Goal: Entertainment & Leisure: Consume media (video, audio)

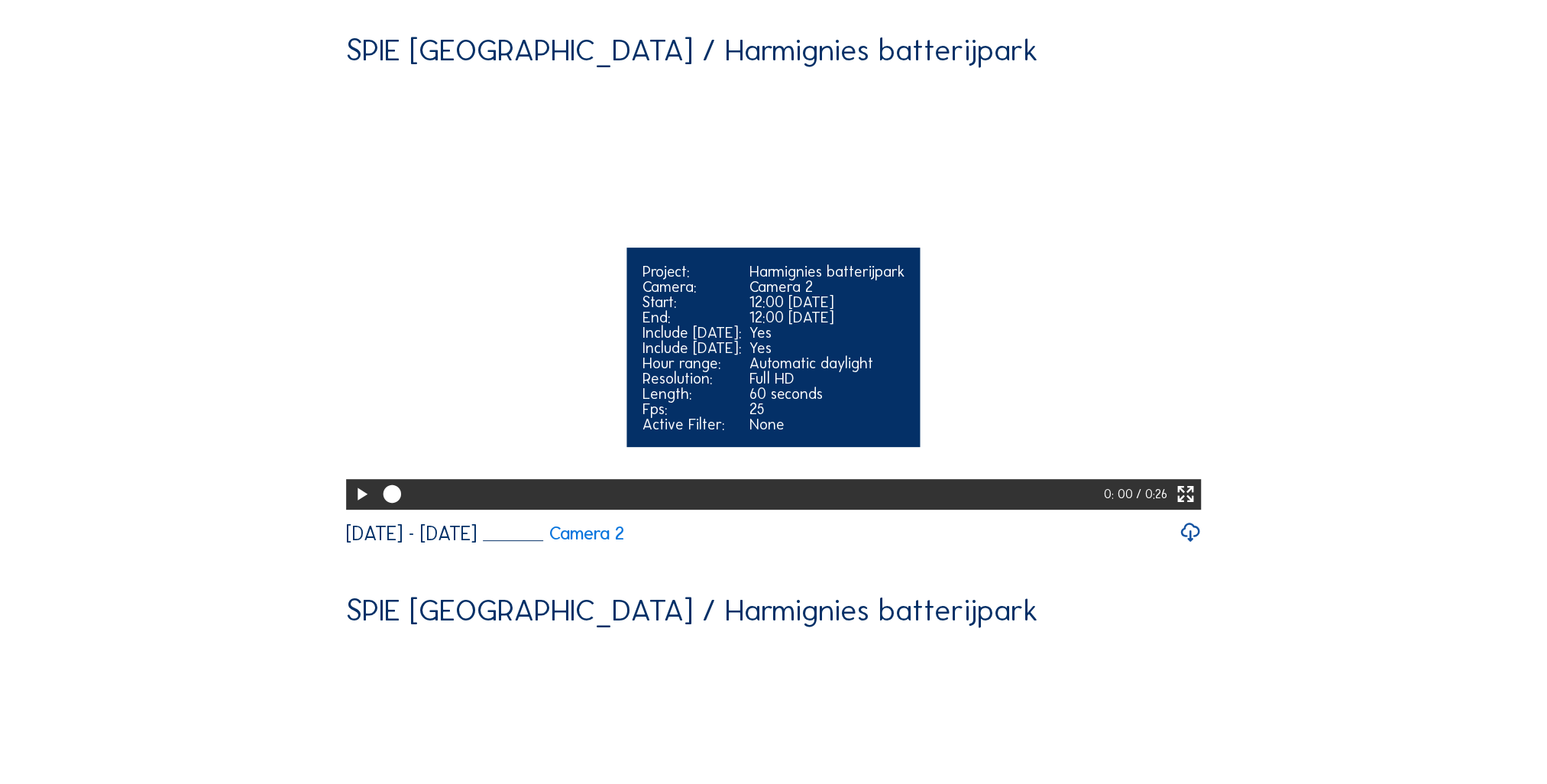
scroll to position [764, 0]
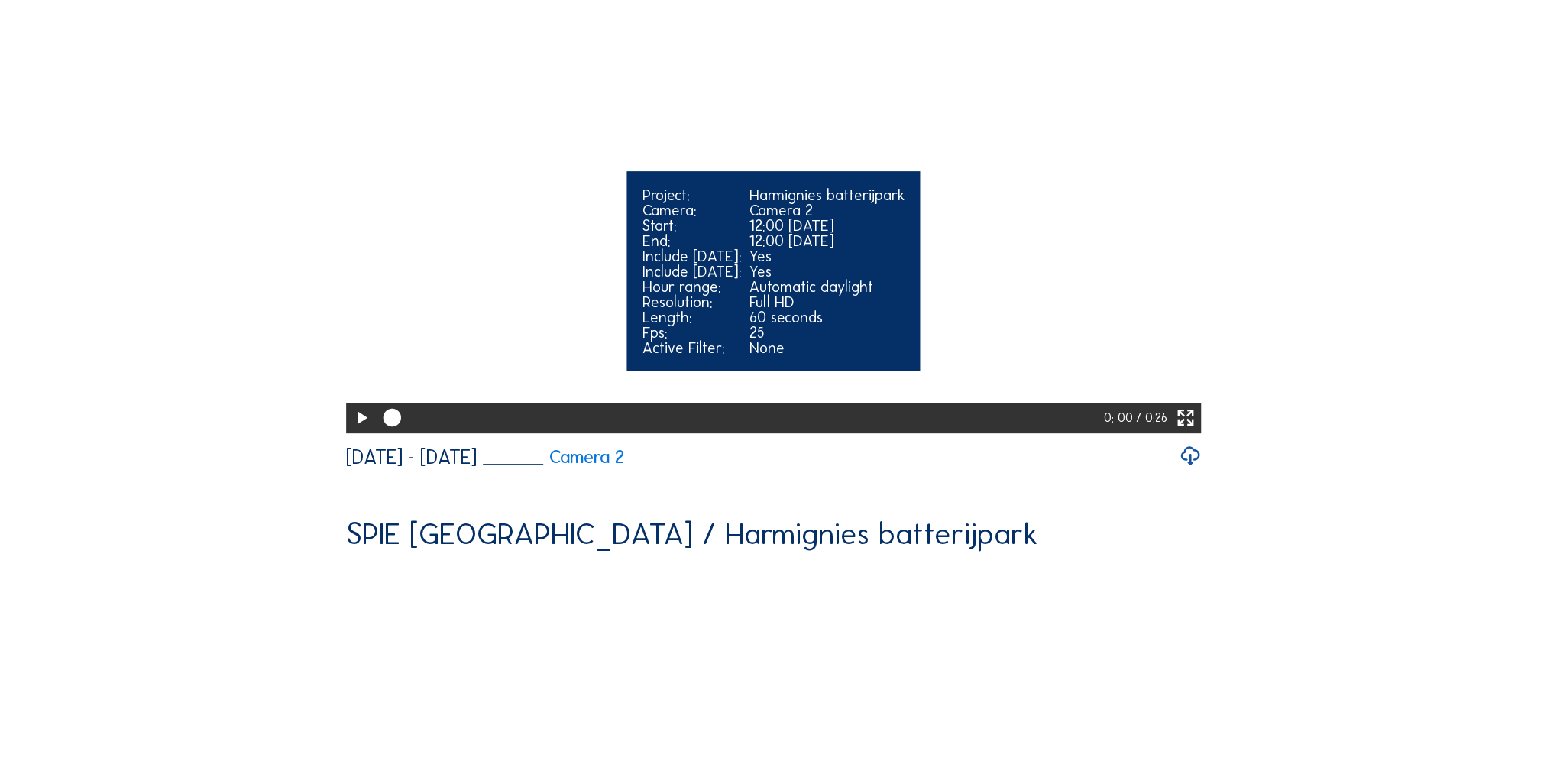
click at [353, 431] on icon at bounding box center [360, 418] width 21 height 26
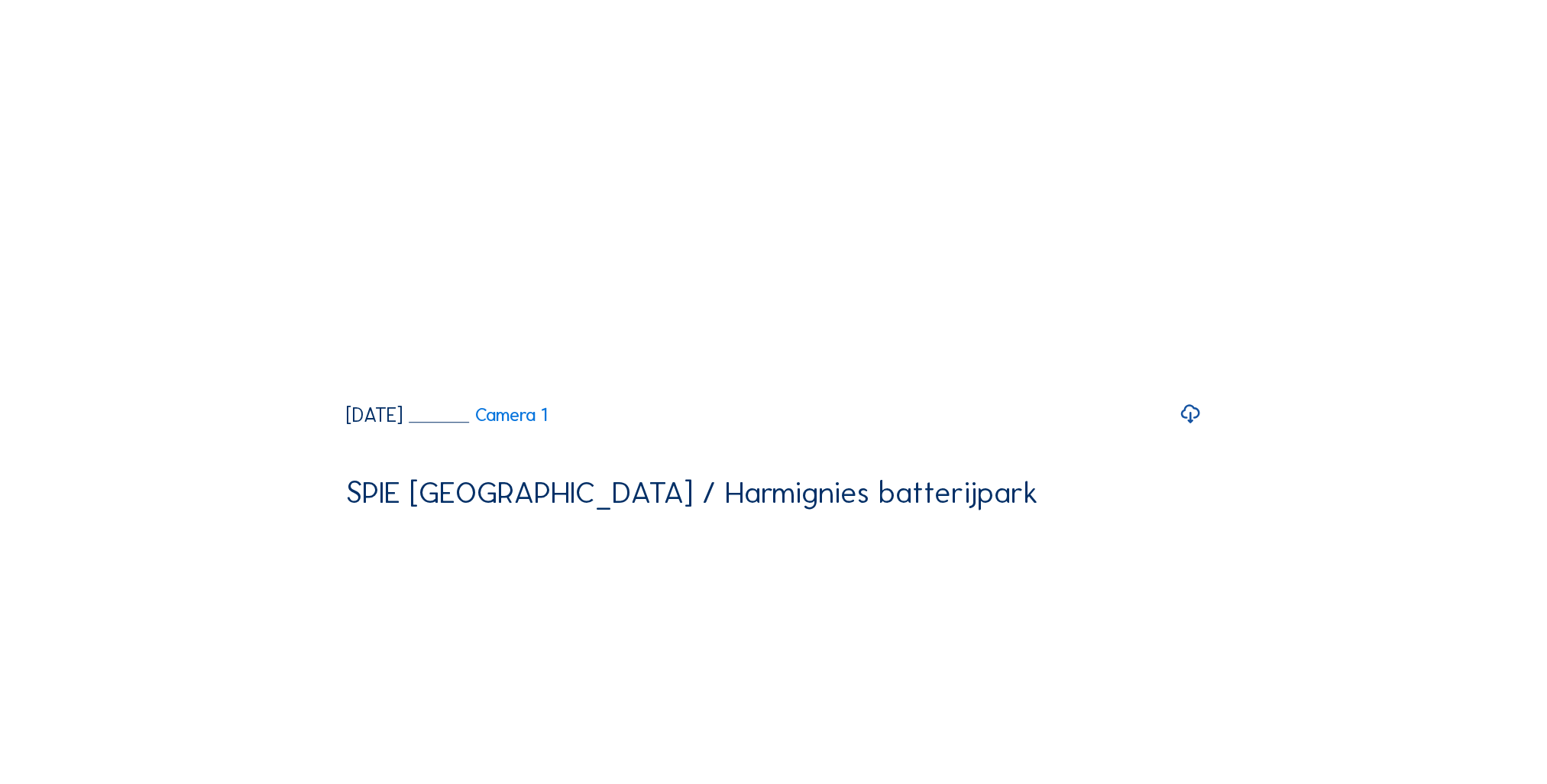
scroll to position [1375, 0]
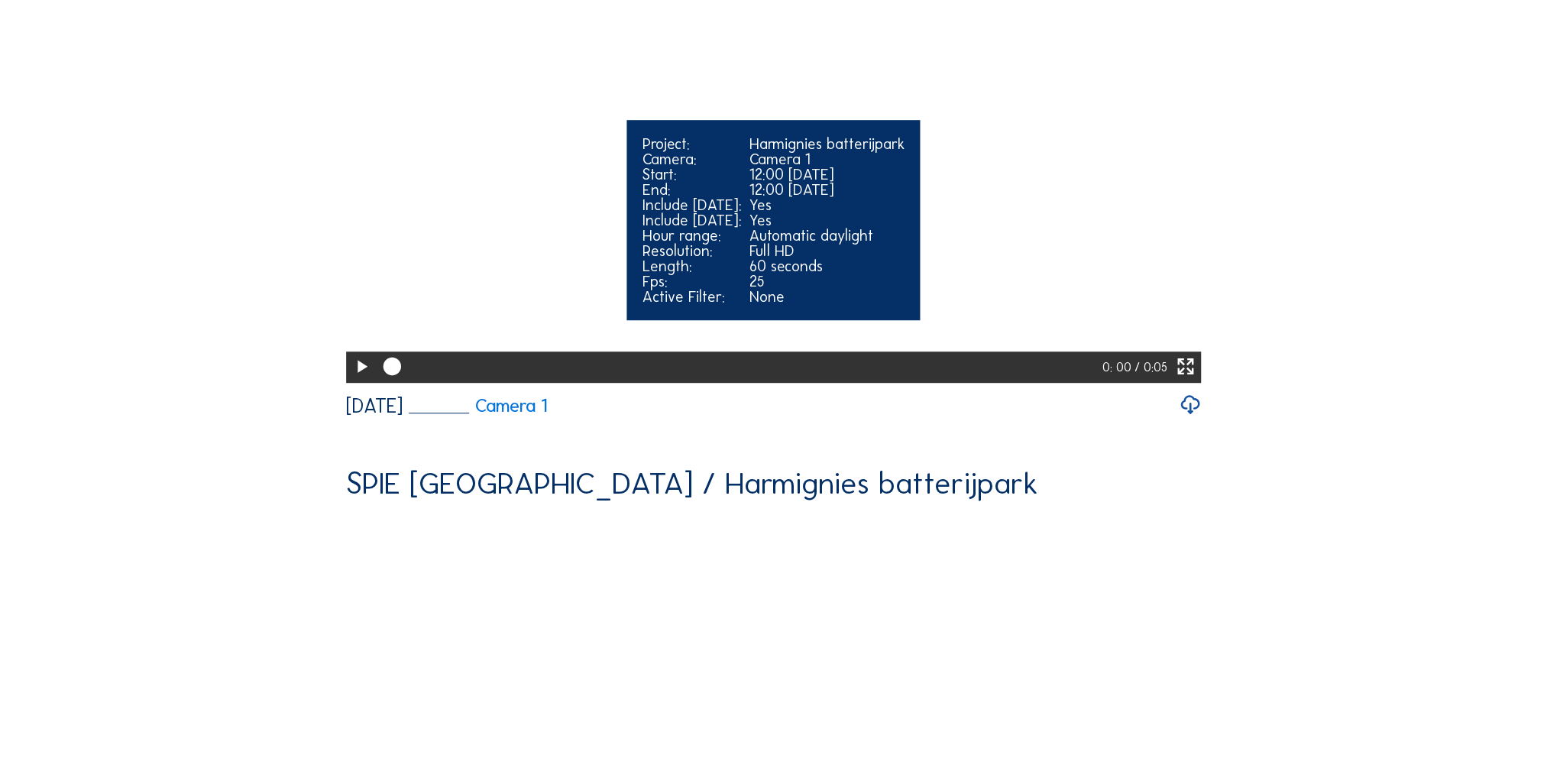
click at [357, 380] on icon at bounding box center [360, 366] width 21 height 26
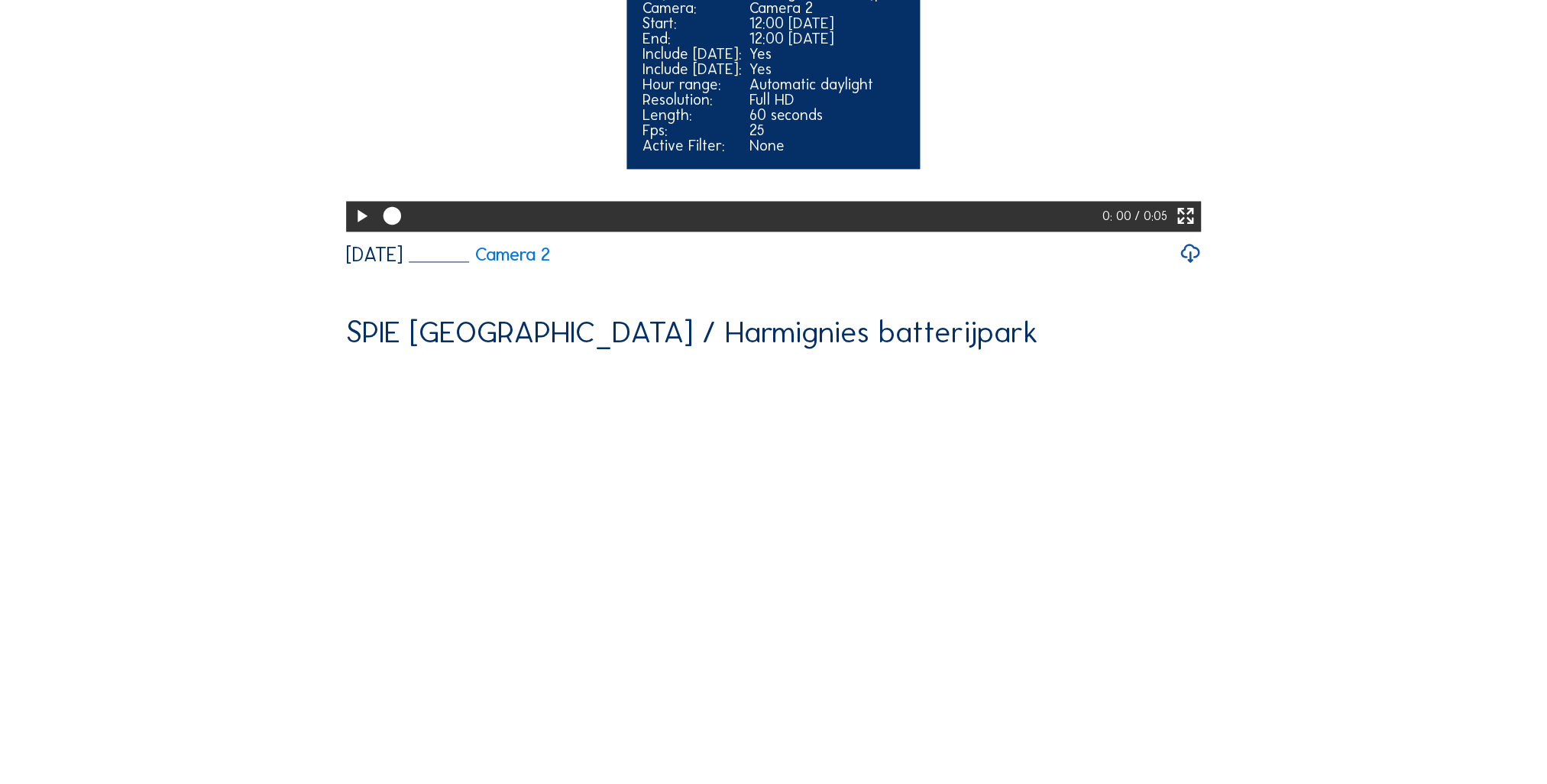
scroll to position [3055, 0]
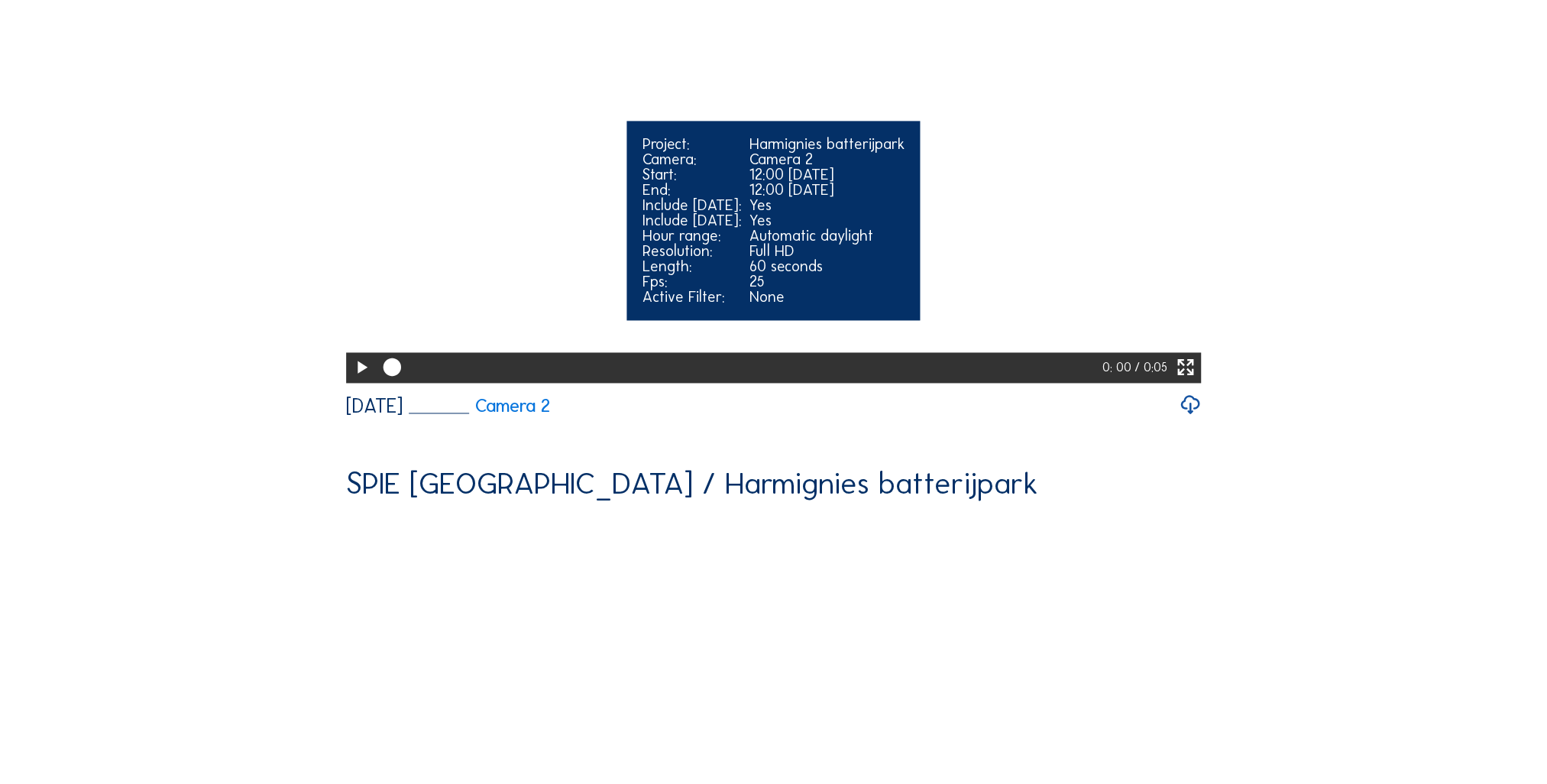
click at [355, 381] on icon at bounding box center [360, 367] width 21 height 26
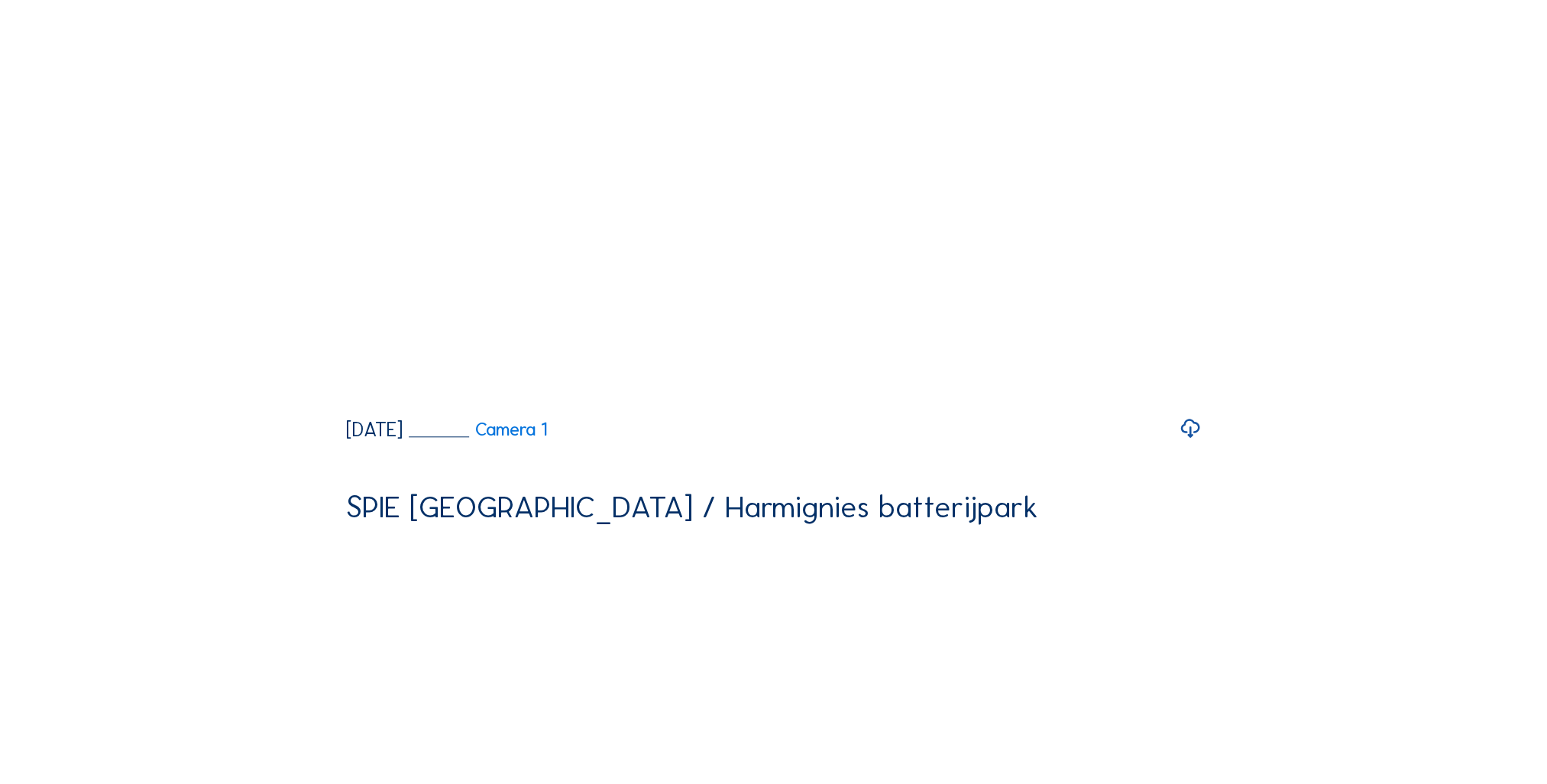
scroll to position [1909, 0]
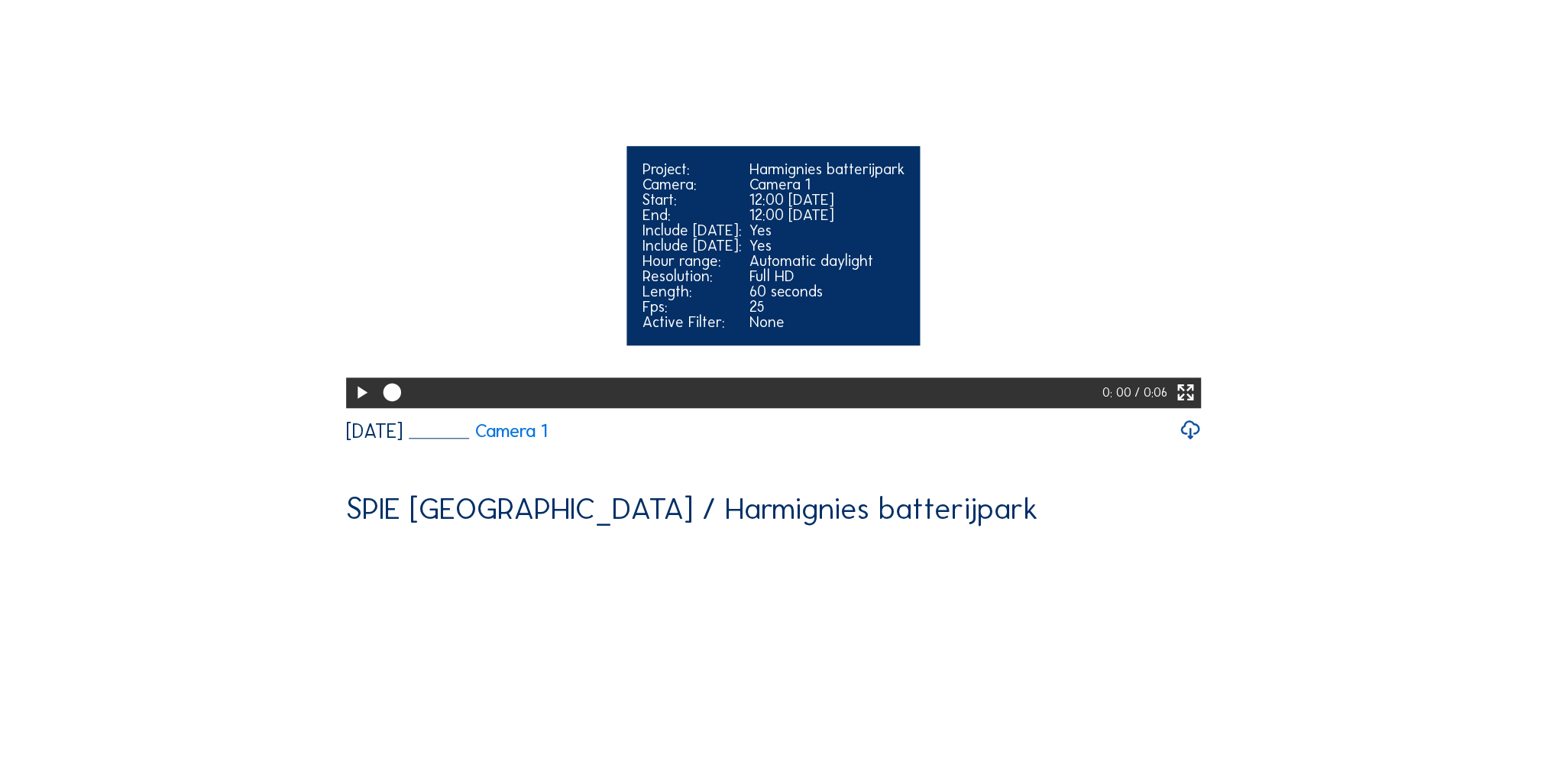
click at [350, 406] on icon at bounding box center [360, 392] width 21 height 26
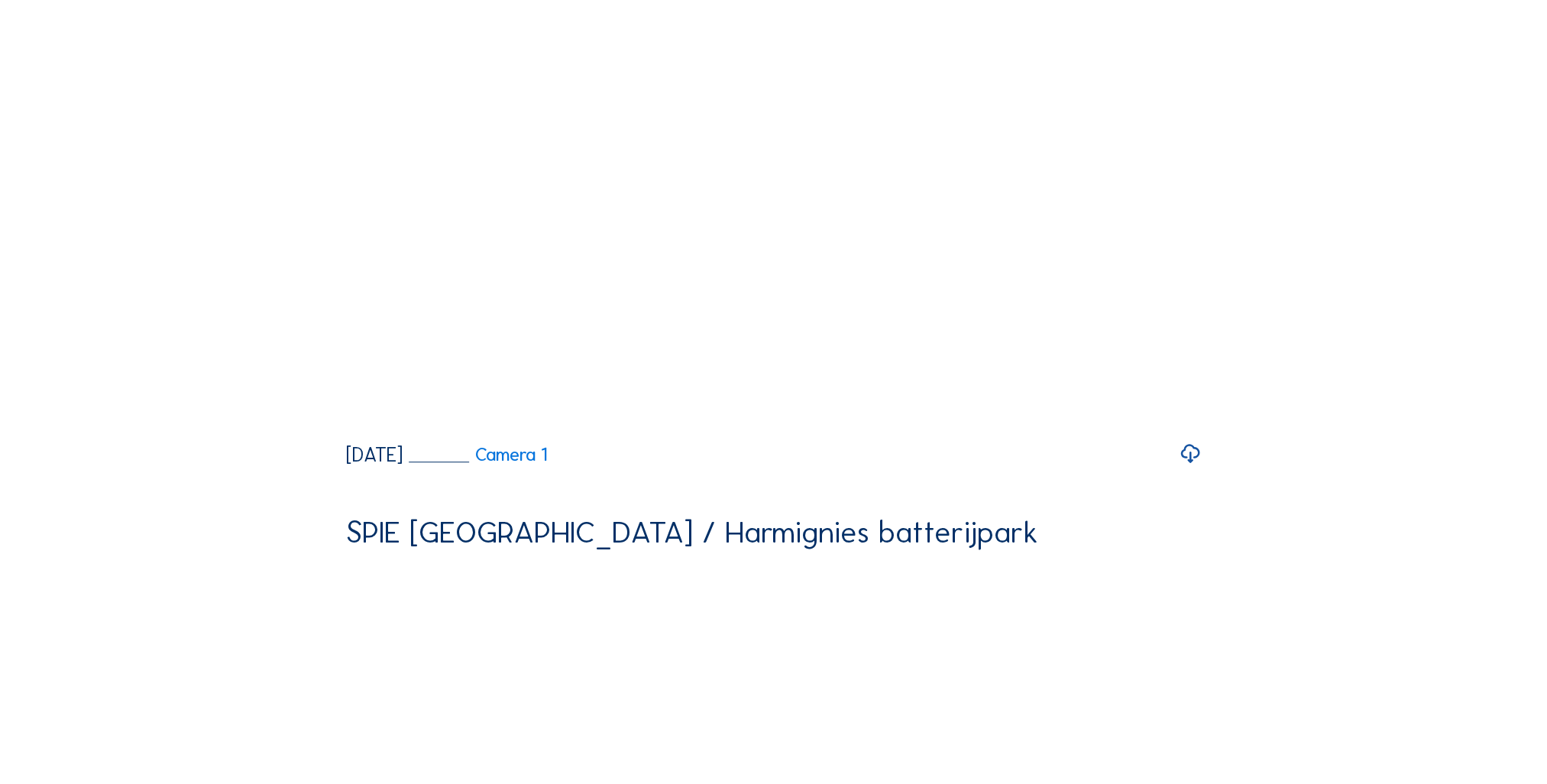
scroll to position [1299, 0]
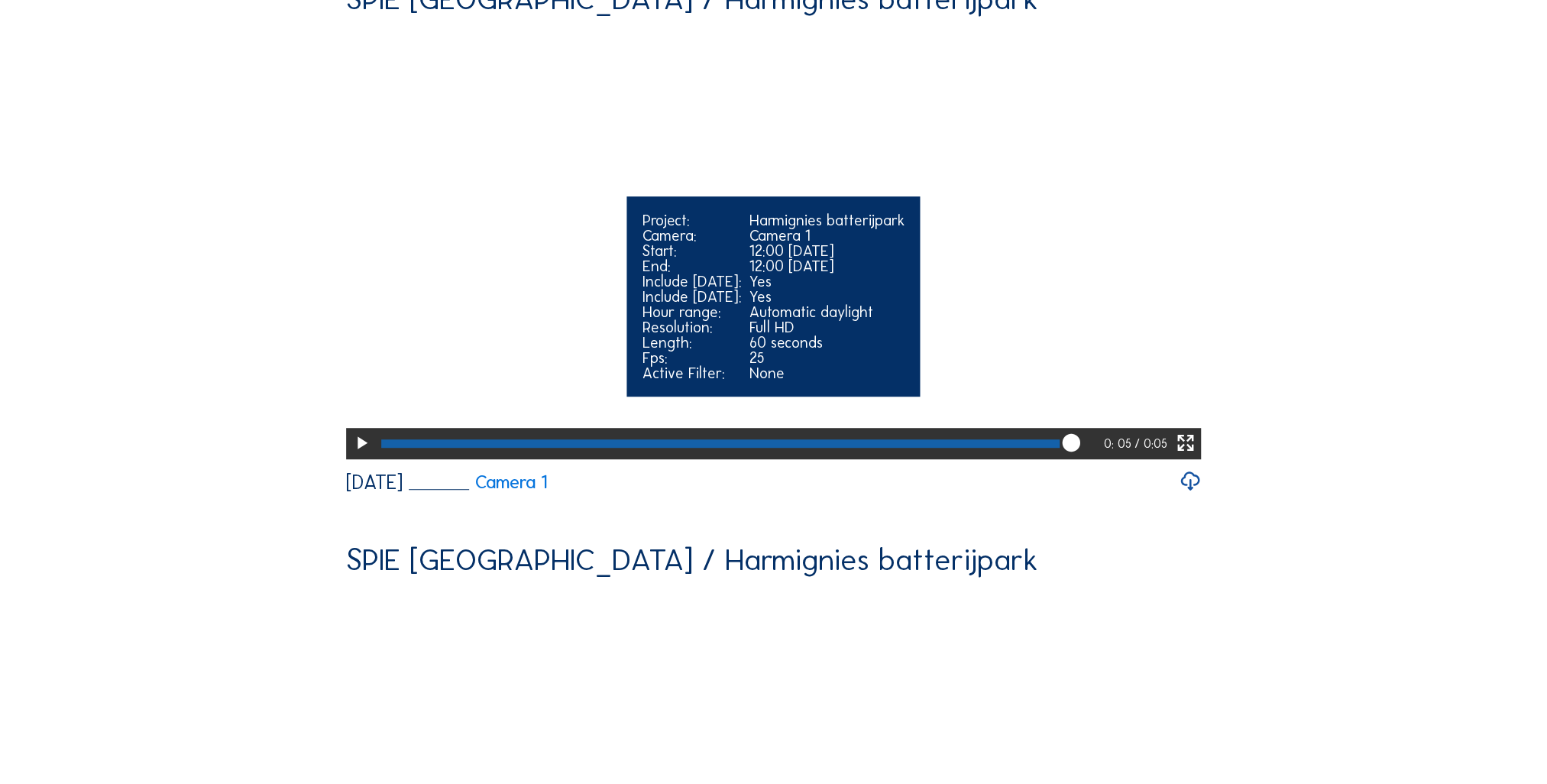
click at [353, 456] on icon at bounding box center [360, 443] width 21 height 26
click at [351, 456] on icon at bounding box center [360, 443] width 21 height 26
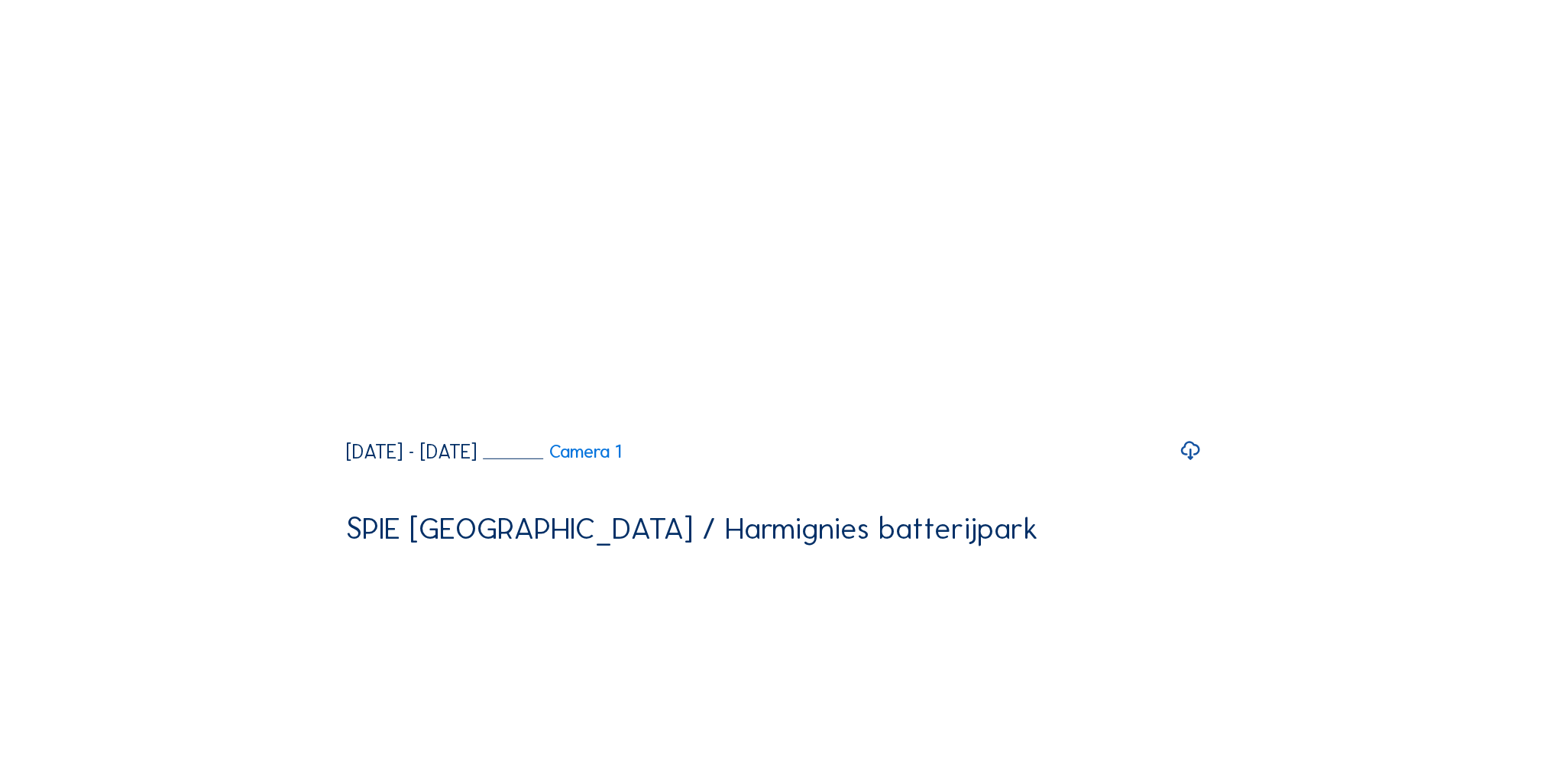
scroll to position [5809, 0]
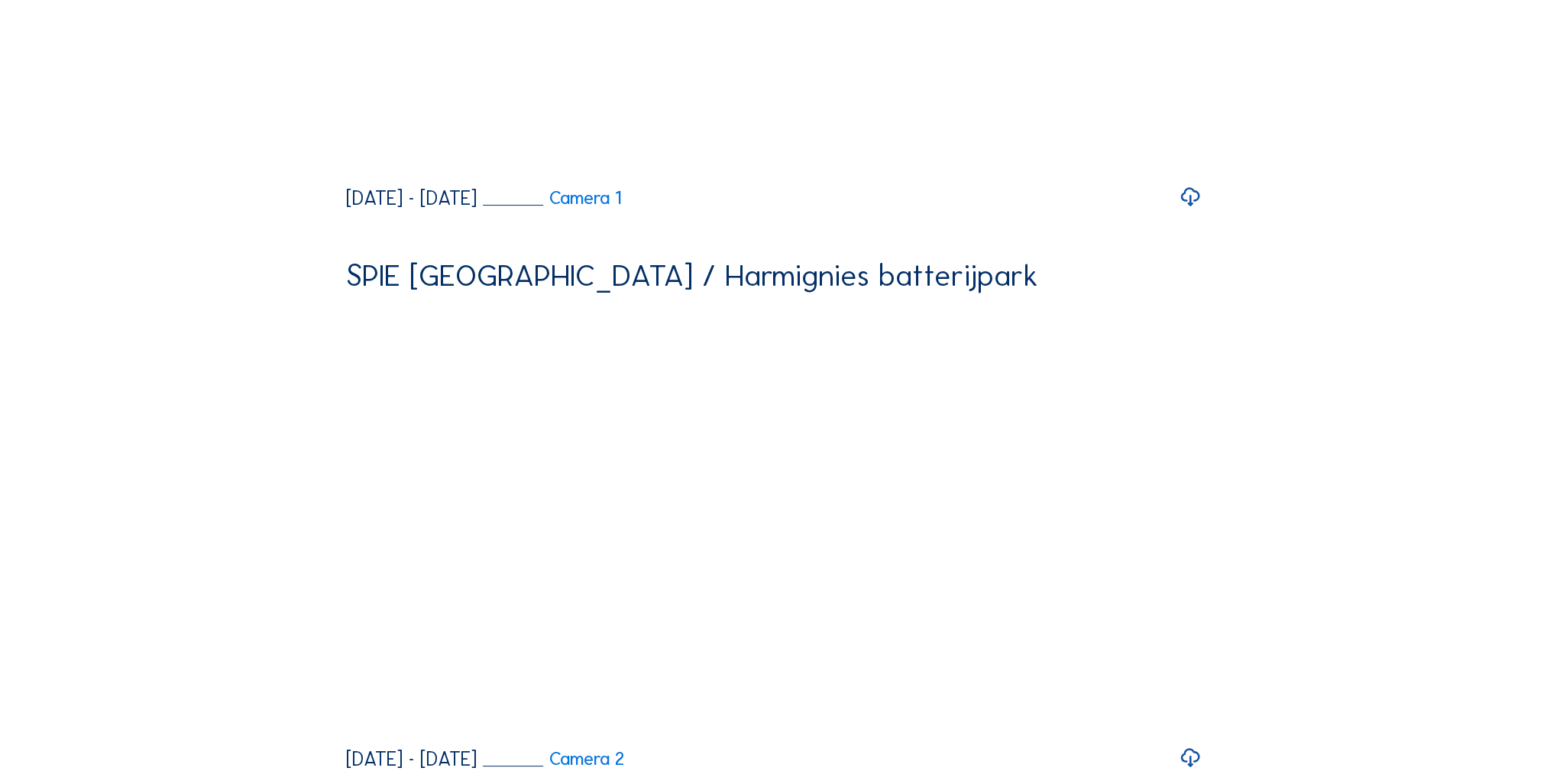
scroll to position [0, 0]
